Goal: Find specific page/section: Find specific page/section

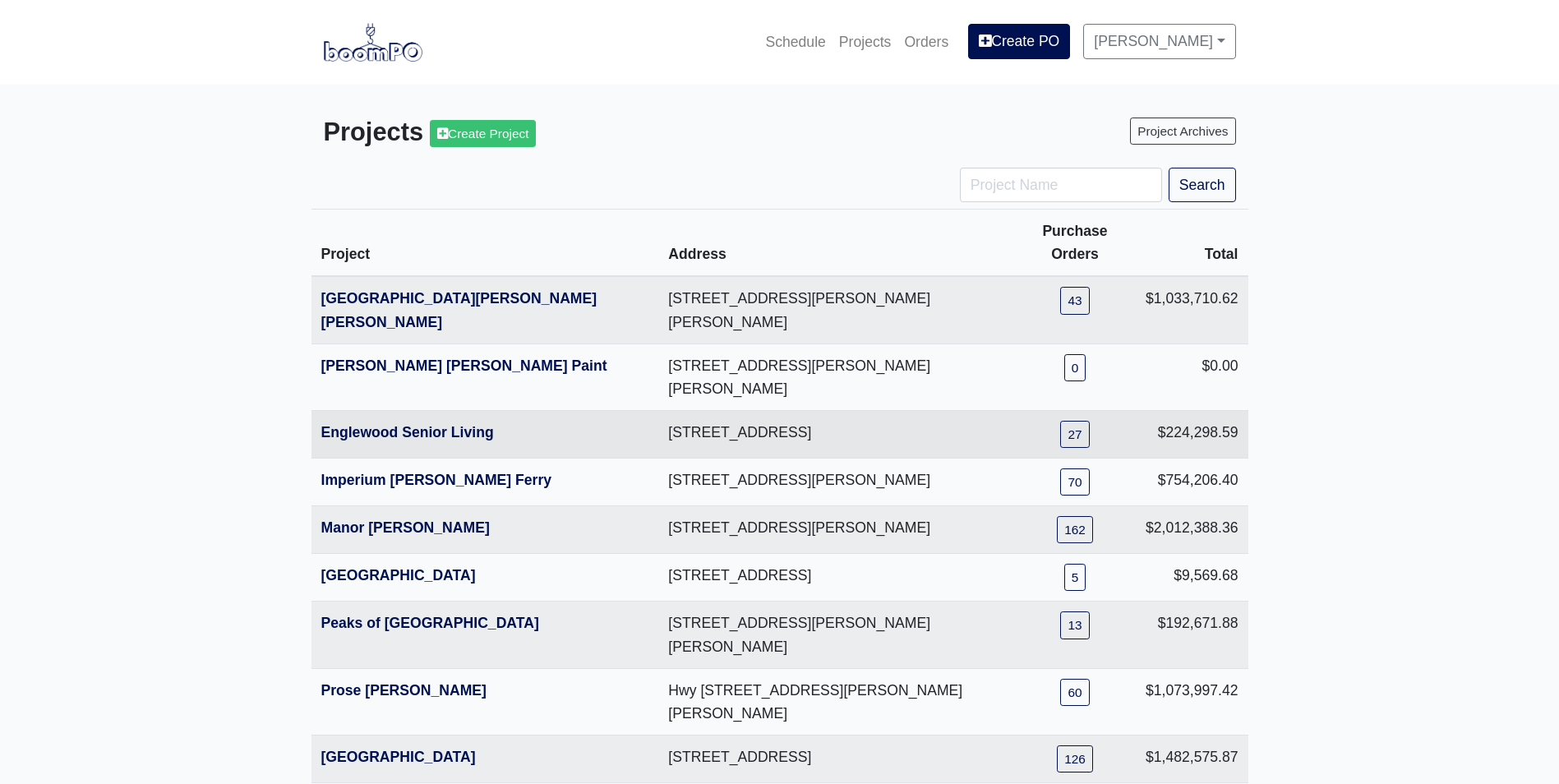
click at [349, 411] on th "Englewood Senior Living" at bounding box center [485, 434] width 347 height 48
click at [346, 424] on link "Englewood Senior Living" at bounding box center [407, 432] width 173 height 16
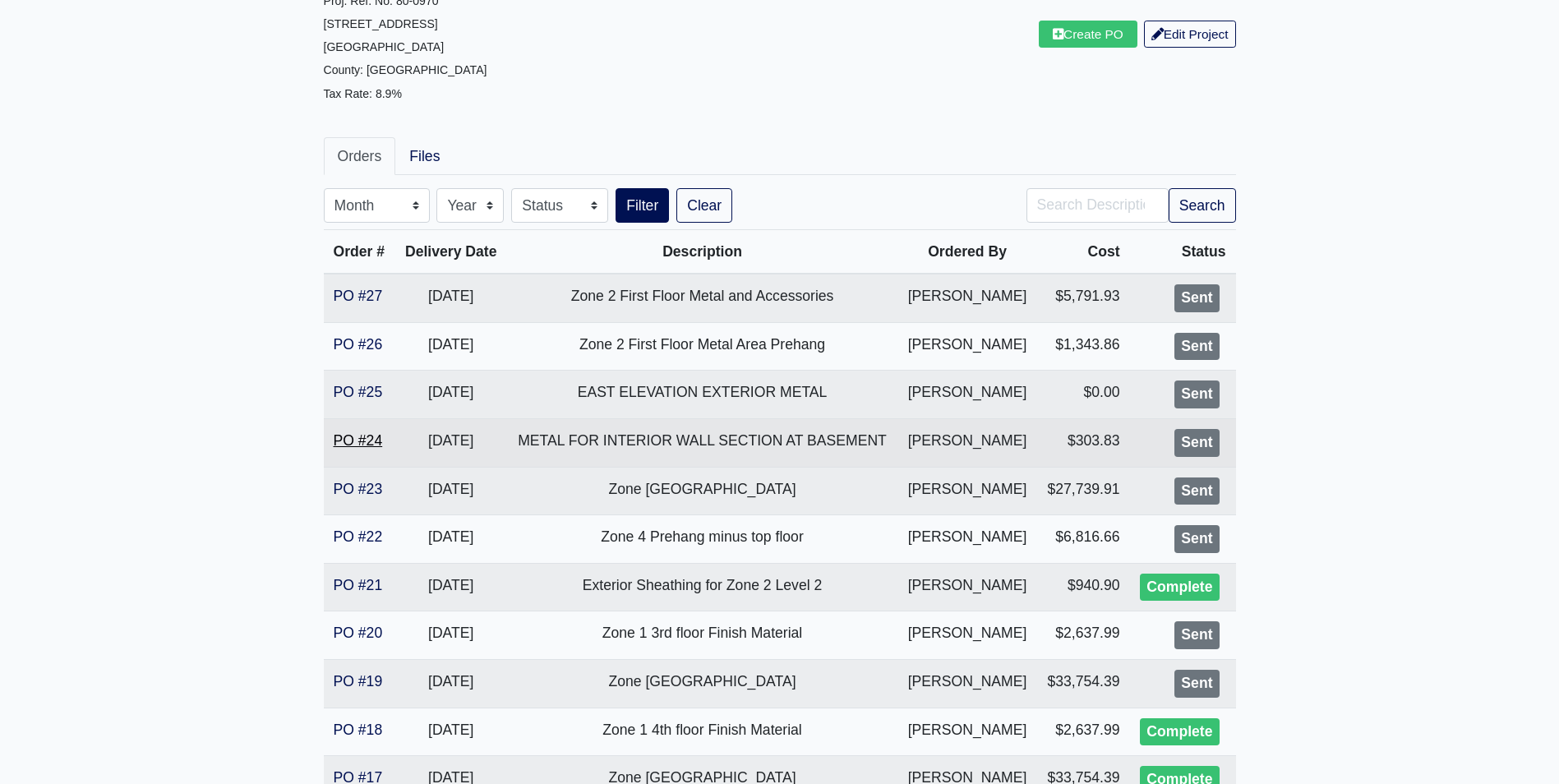
scroll to position [165, 0]
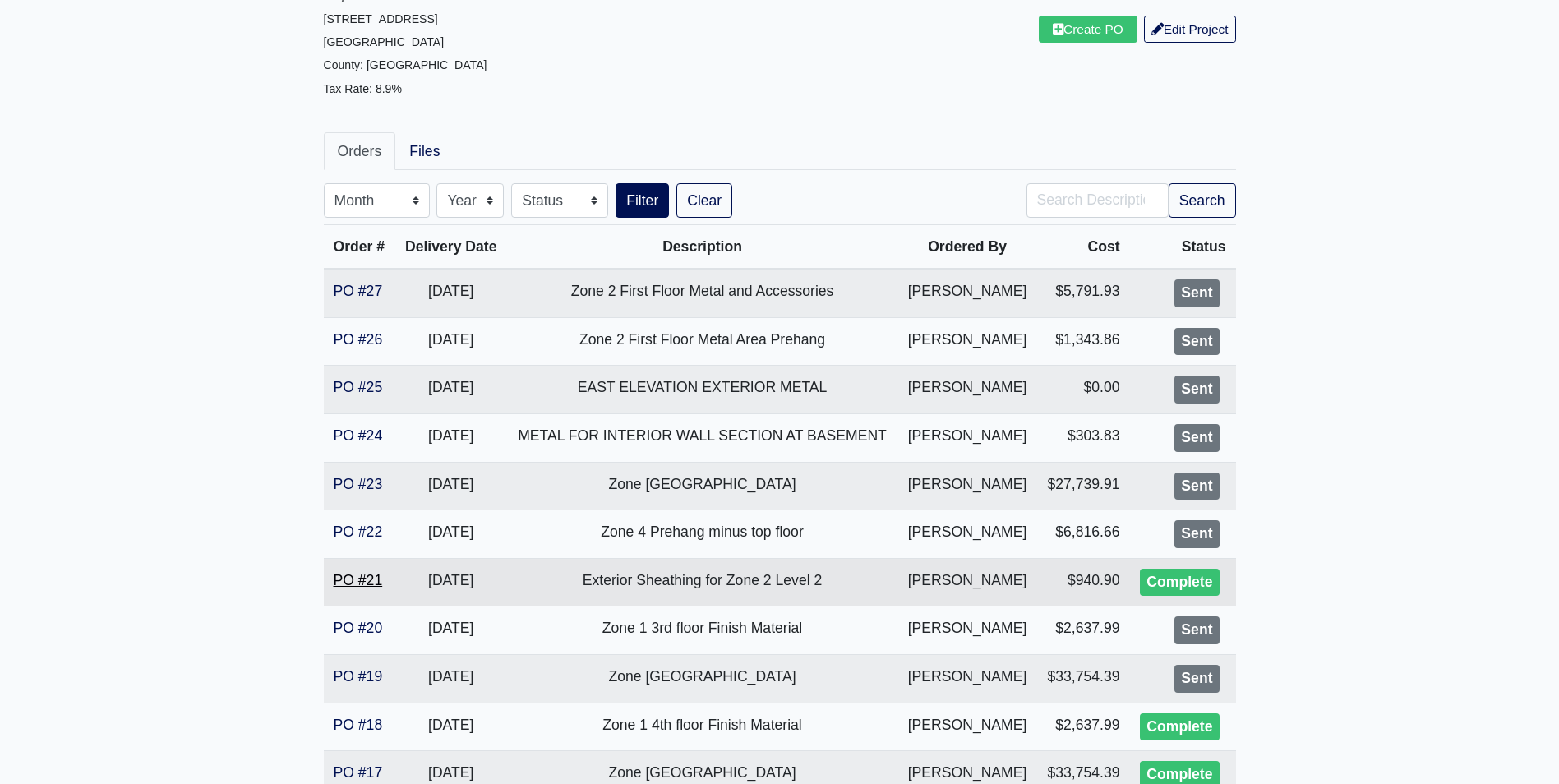
click at [359, 585] on link "PO #21" at bounding box center [358, 580] width 49 height 16
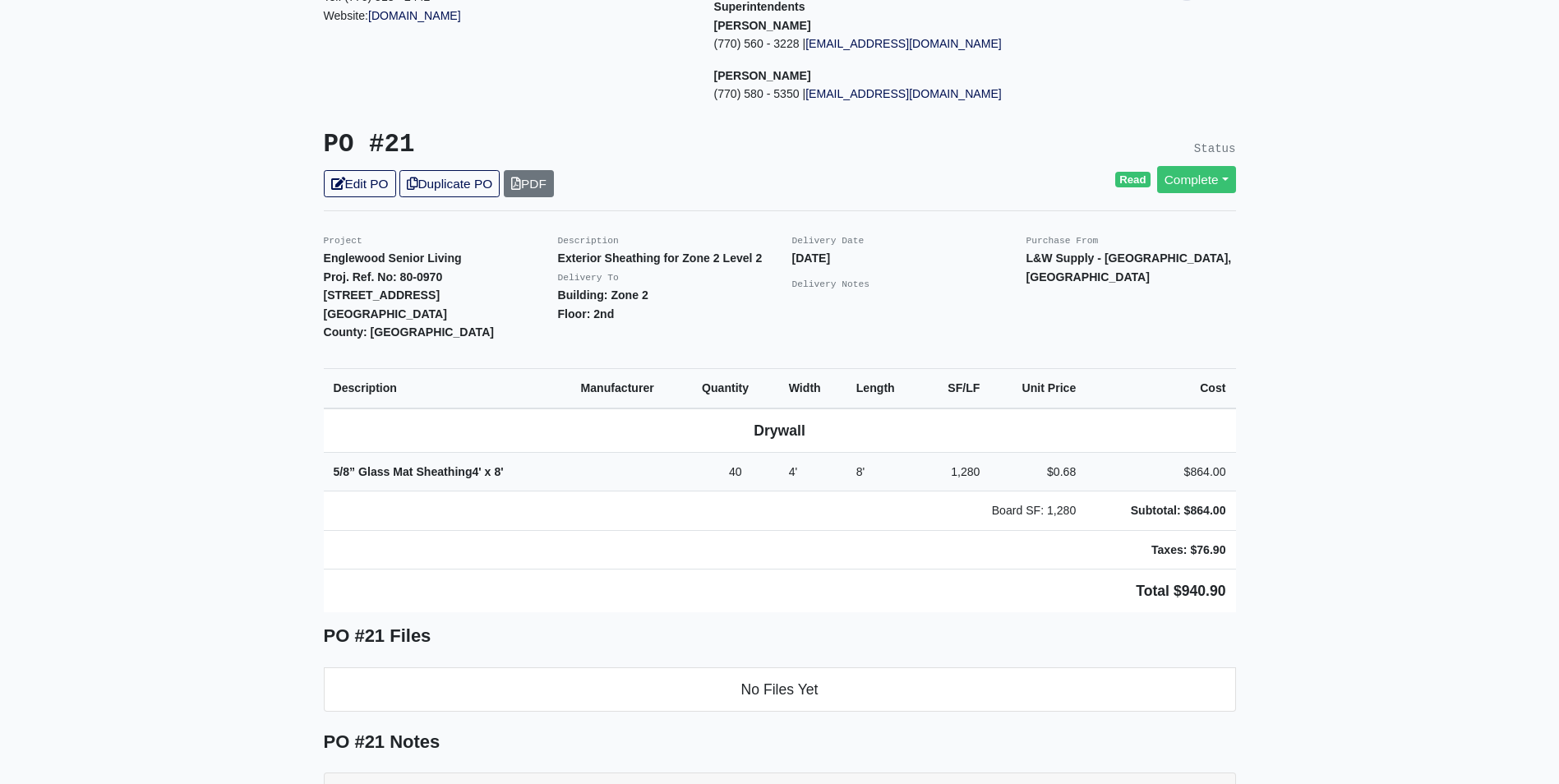
scroll to position [247, 0]
